Goal: Task Accomplishment & Management: Manage account settings

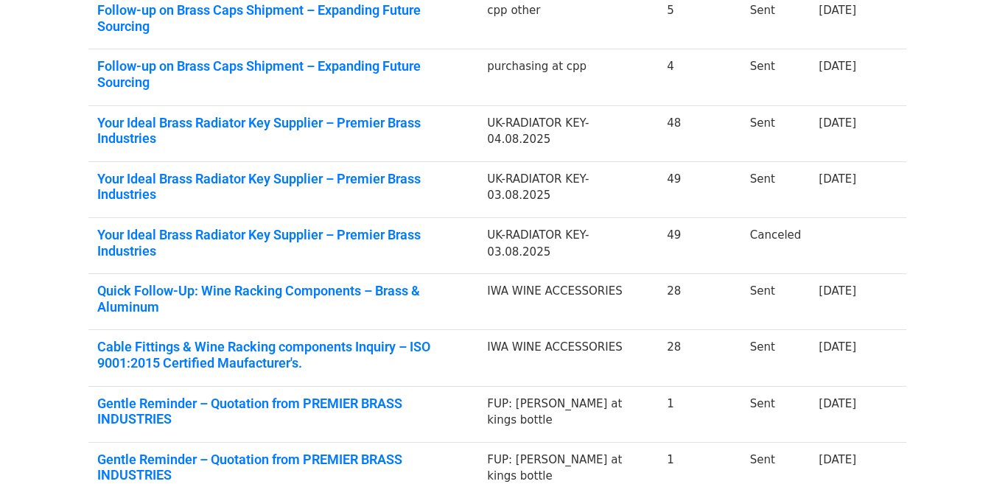
scroll to position [442, 0]
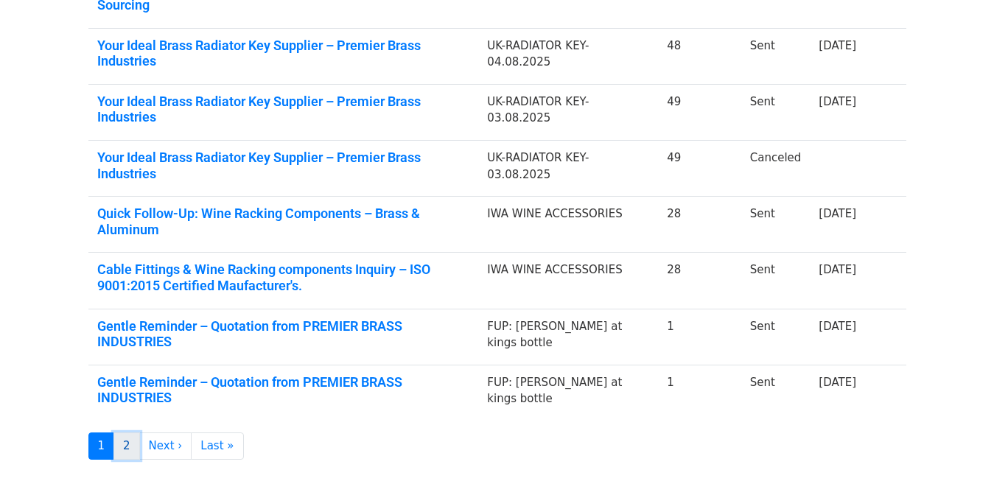
click at [124, 432] on link "2" at bounding box center [126, 445] width 27 height 27
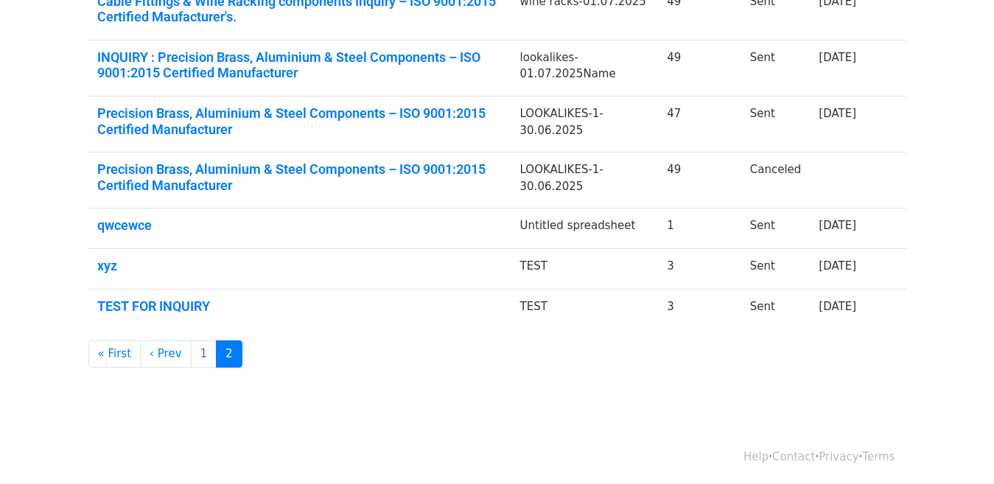
scroll to position [360, 0]
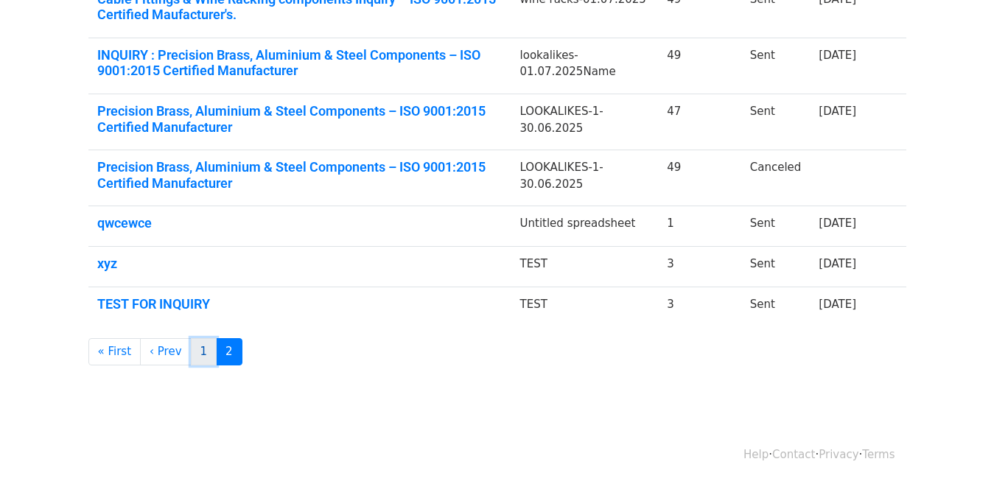
click at [191, 348] on link "1" at bounding box center [204, 351] width 27 height 27
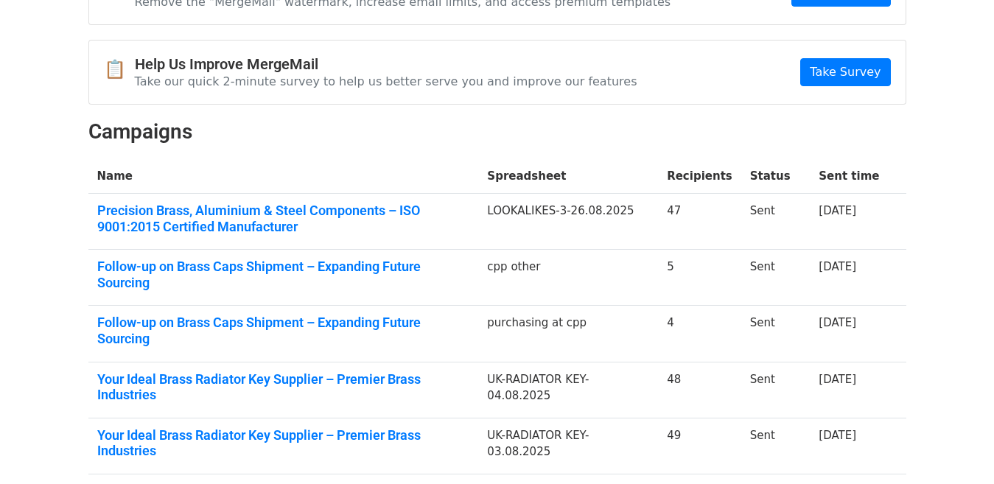
scroll to position [74, 0]
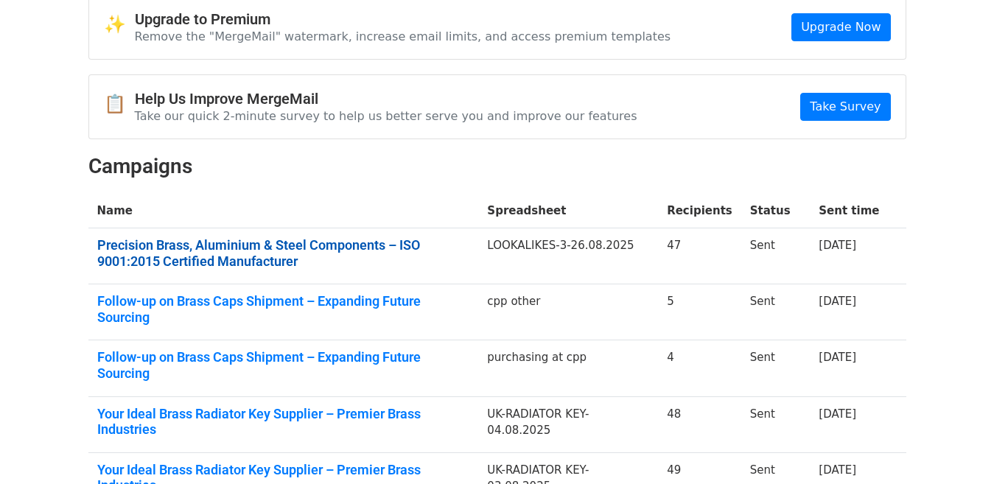
click at [374, 242] on link "Precision Brass, Aluminium & Steel Components – ISO 9001:2015 Certified Manufac…" at bounding box center [283, 253] width 373 height 32
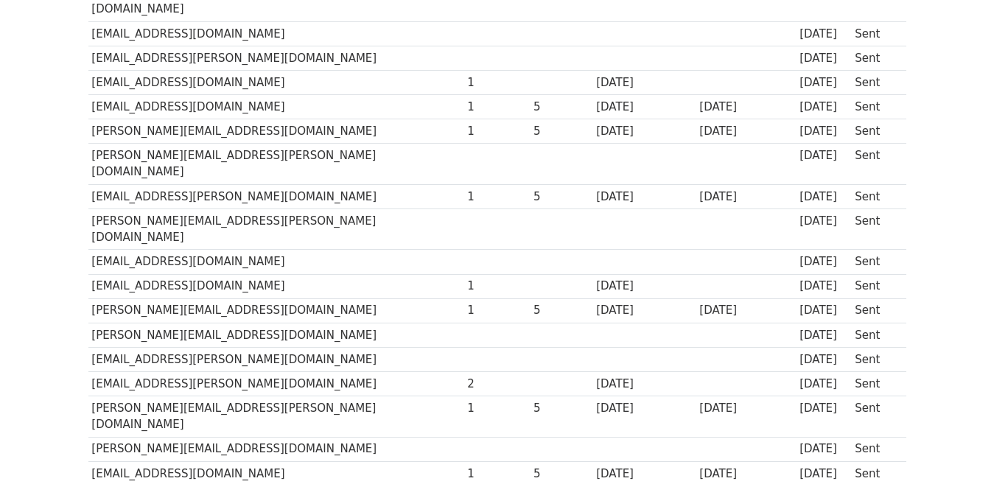
scroll to position [589, 0]
